Goal: Check status

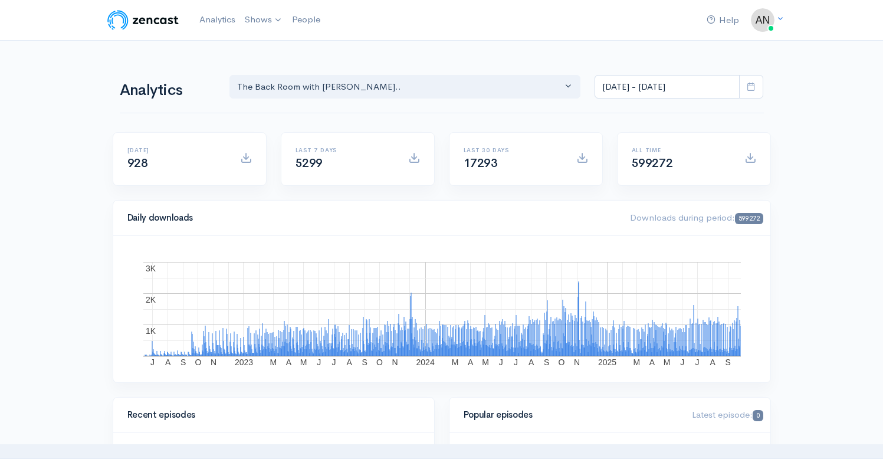
select select "10316"
